Goal: Task Accomplishment & Management: Manage account settings

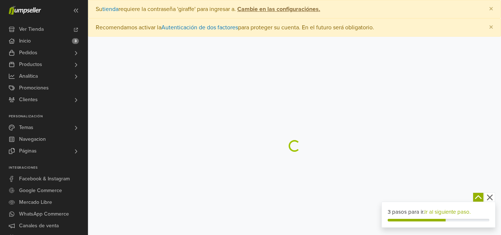
select select "*"
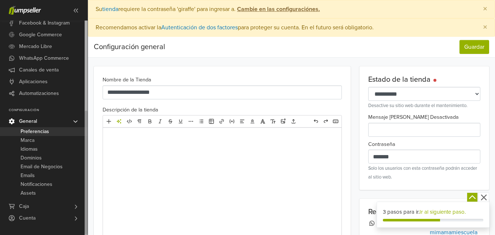
drag, startPoint x: 86, startPoint y: 70, endPoint x: 86, endPoint y: 162, distance: 91.3
click at [86, 162] on div at bounding box center [86, 173] width 3 height 124
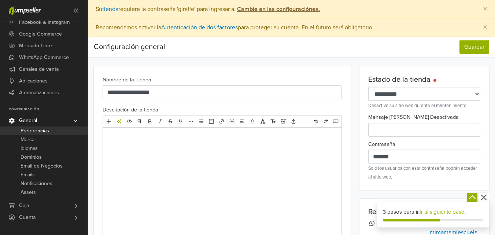
click at [76, 120] on icon at bounding box center [76, 121] width 6 height 6
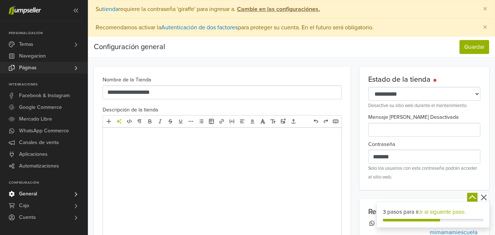
click at [73, 68] on icon at bounding box center [76, 68] width 6 height 6
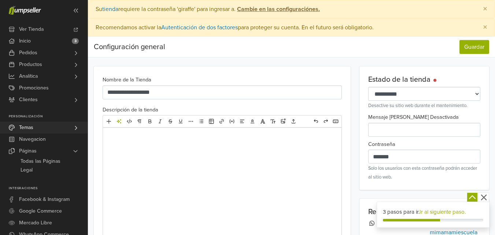
click at [80, 130] on link "Temas" at bounding box center [44, 128] width 88 height 12
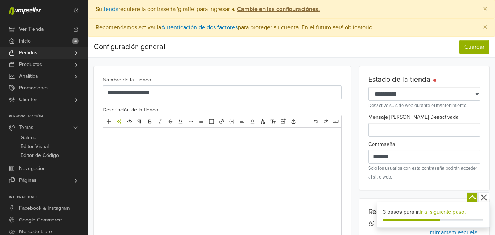
click at [75, 56] on span at bounding box center [76, 53] width 6 height 12
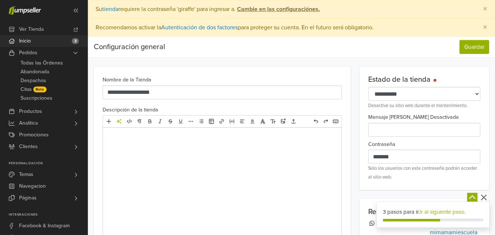
click at [69, 38] on link "Inicio 3" at bounding box center [44, 41] width 88 height 12
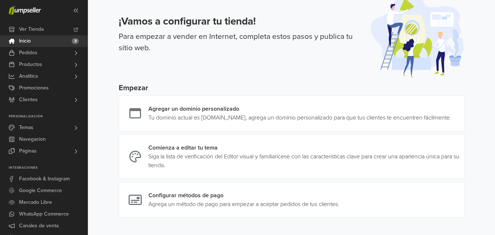
scroll to position [34, 0]
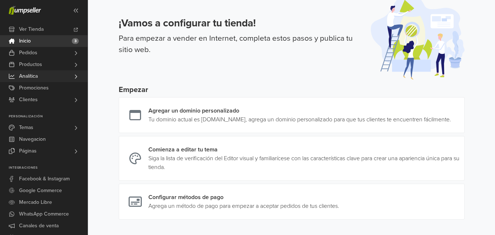
click at [76, 74] on icon at bounding box center [76, 77] width 6 height 6
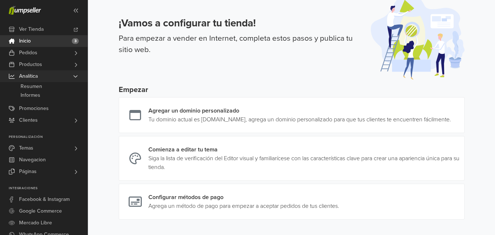
click at [76, 74] on icon at bounding box center [76, 76] width 6 height 6
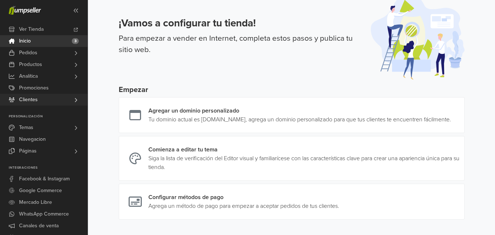
click at [70, 97] on link "Clientes" at bounding box center [44, 100] width 88 height 12
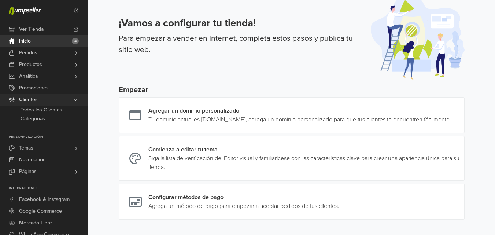
click at [70, 97] on link "Clientes" at bounding box center [44, 100] width 88 height 12
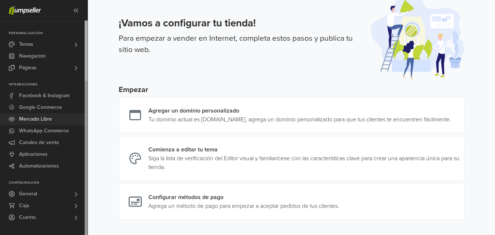
drag, startPoint x: 87, startPoint y: 43, endPoint x: 79, endPoint y: 123, distance: 79.9
click at [79, 123] on div "Ver Tienda Inicio 3 Pedidos Todas las Órdenes [GEOGRAPHIC_DATA] Despachos Citas" at bounding box center [44, 128] width 88 height 214
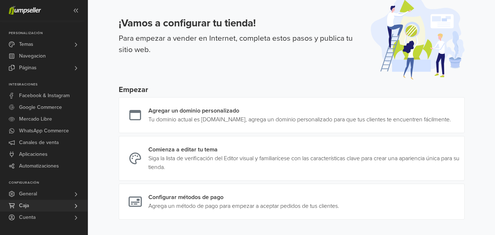
click at [58, 206] on link "Caja" at bounding box center [44, 206] width 88 height 12
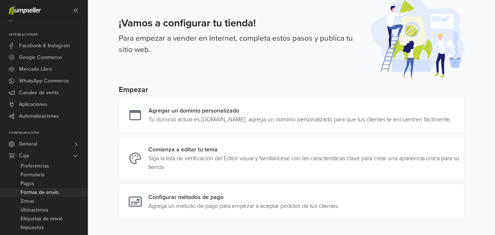
click at [63, 192] on link "Formas de envío." at bounding box center [44, 192] width 88 height 9
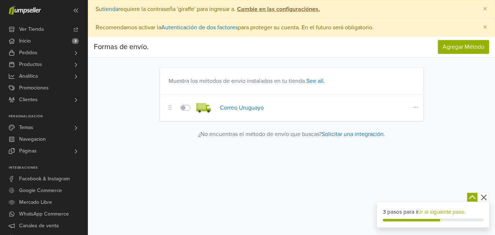
click at [417, 107] on icon at bounding box center [415, 107] width 4 height 1
click at [398, 122] on button "Editar" at bounding box center [390, 121] width 58 height 12
